Goal: Task Accomplishment & Management: Use online tool/utility

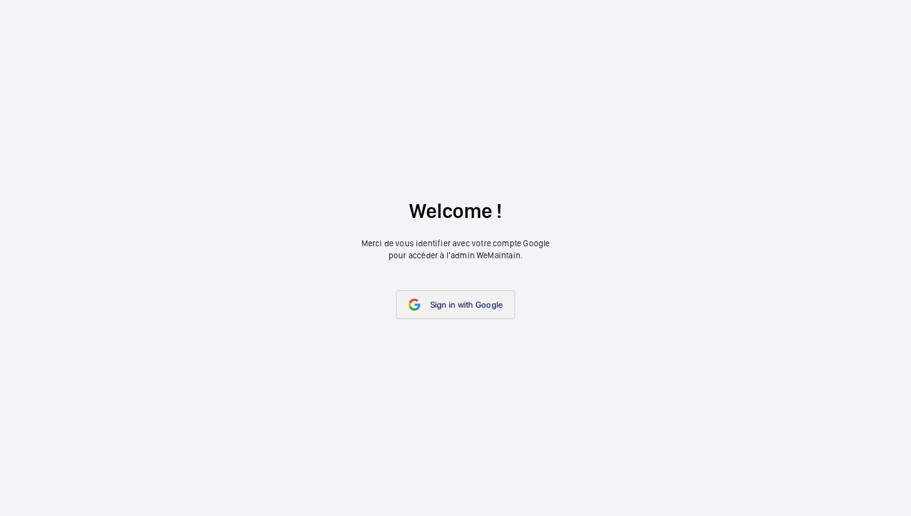
click at [458, 300] on span "Sign in with Google" at bounding box center [466, 305] width 73 height 10
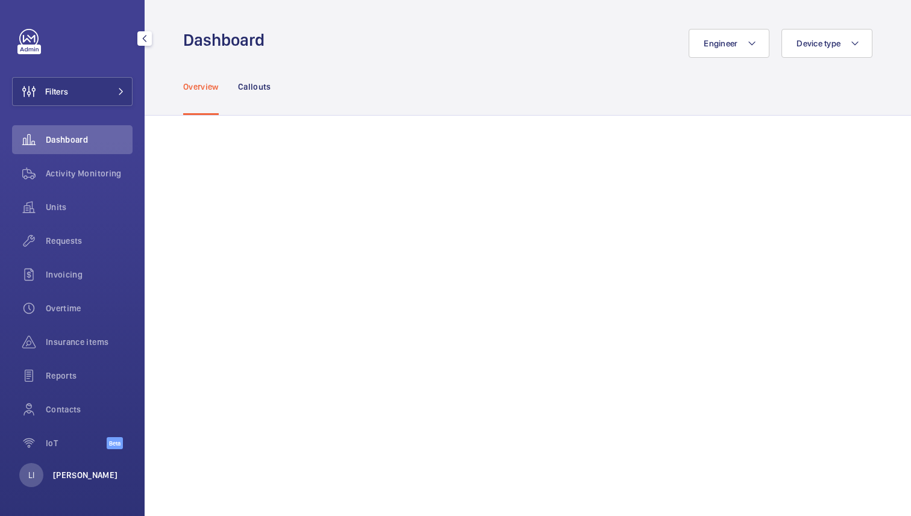
click at [72, 480] on p "[PERSON_NAME]" at bounding box center [85, 475] width 65 height 12
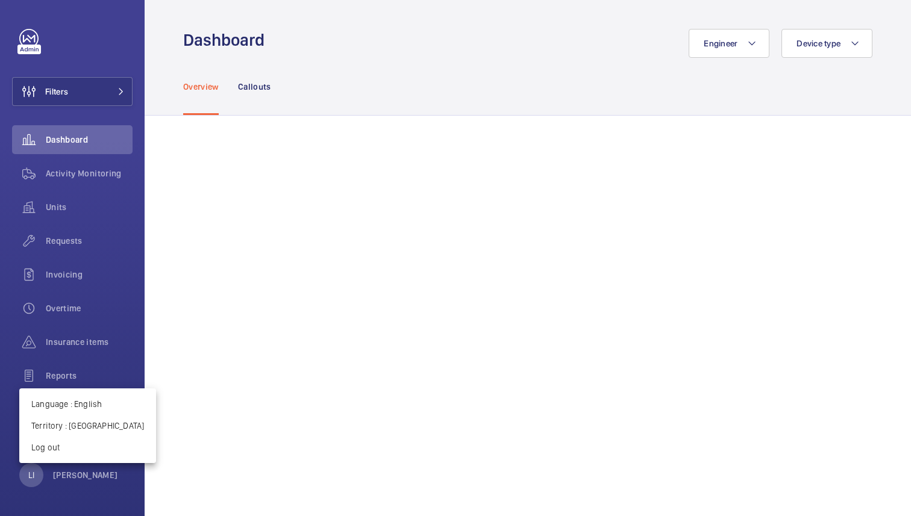
click at [69, 305] on div at bounding box center [455, 258] width 911 height 516
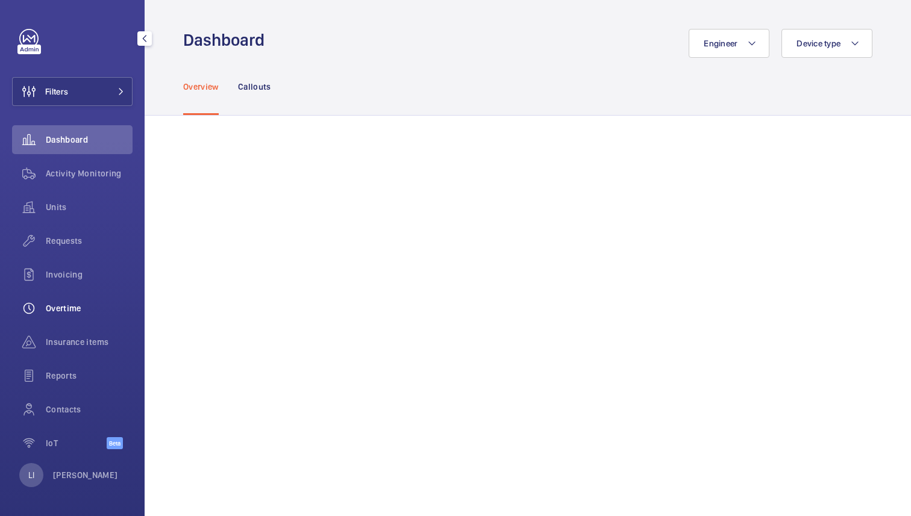
click at [69, 305] on span "Overtime" at bounding box center [89, 308] width 87 height 12
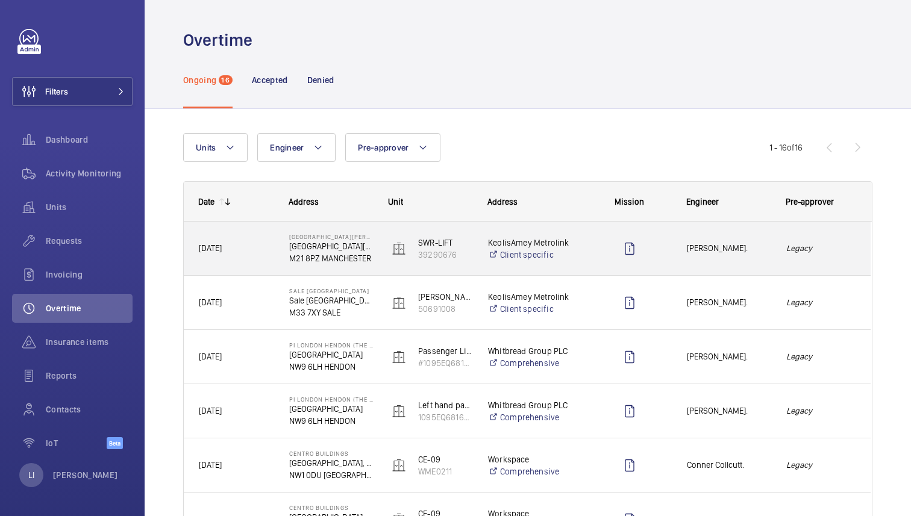
click at [251, 251] on span "[DATE]" at bounding box center [236, 249] width 75 height 14
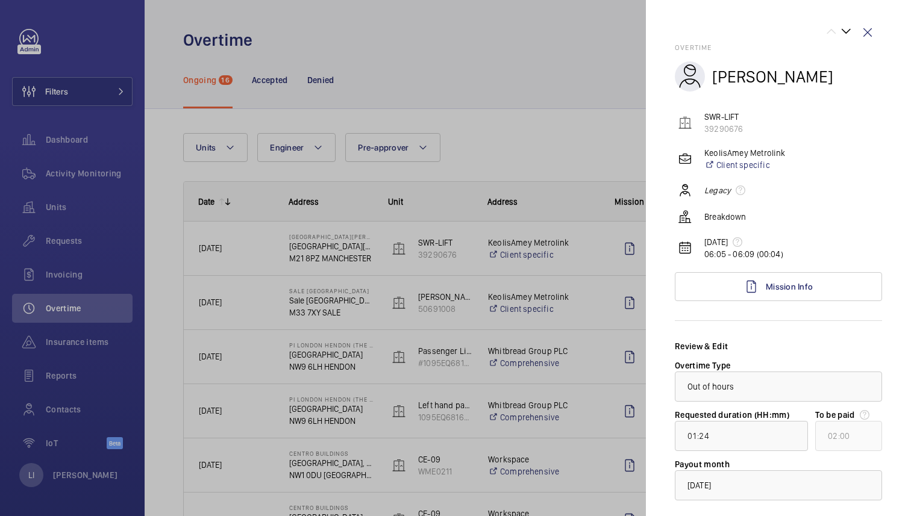
click at [728, 215] on p "Breakdown" at bounding box center [725, 217] width 42 height 12
click at [719, 196] on em "Legacy" at bounding box center [717, 190] width 27 height 12
click at [872, 30] on wm-front-icon-button at bounding box center [867, 32] width 29 height 29
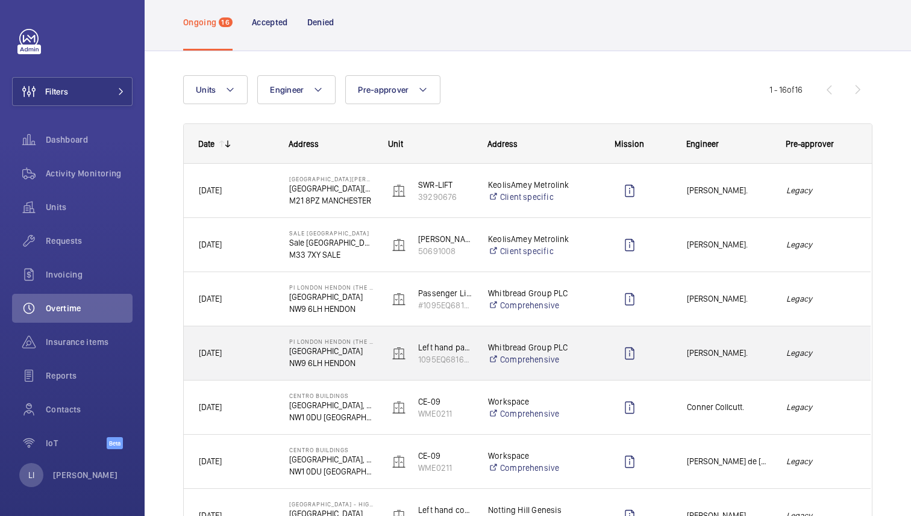
scroll to position [54, 0]
